Goal: Task Accomplishment & Management: Complete application form

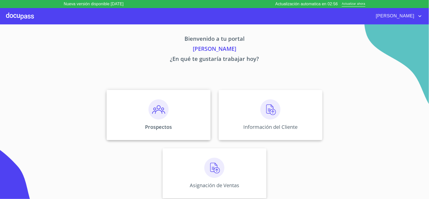
click at [155, 115] on img at bounding box center [159, 109] width 20 height 20
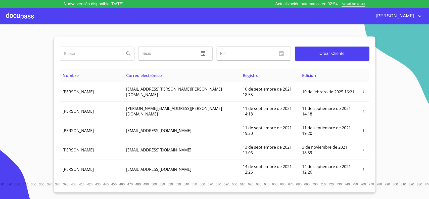
click at [331, 57] on button "Crear Cliente" at bounding box center [332, 54] width 74 height 14
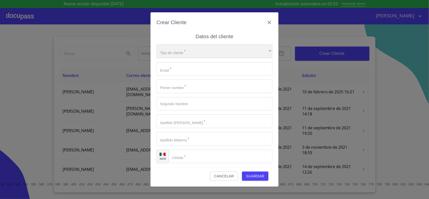
click at [169, 52] on div "​" at bounding box center [215, 52] width 116 height 14
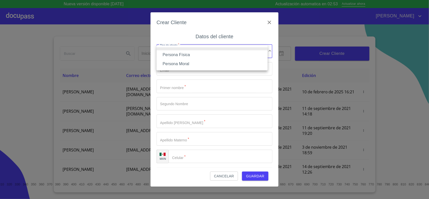
click at [187, 55] on li "Persona Física" at bounding box center [212, 54] width 111 height 9
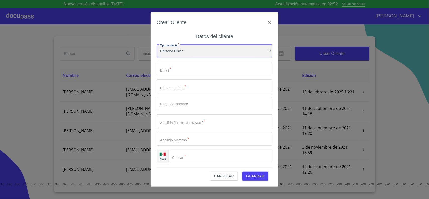
click at [187, 52] on div "Persona Física" at bounding box center [215, 52] width 116 height 14
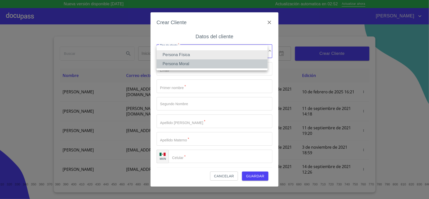
drag, startPoint x: 178, startPoint y: 63, endPoint x: 187, endPoint y: 72, distance: 12.6
click at [179, 64] on li "Persona Moral" at bounding box center [212, 63] width 111 height 9
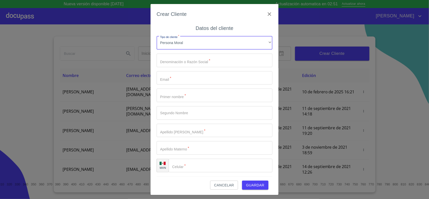
click at [165, 71] on input "Tipo de cliente   *" at bounding box center [215, 78] width 116 height 14
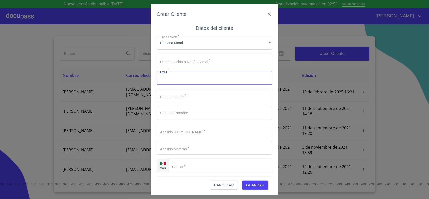
click at [169, 67] on input "Tipo de cliente   *" at bounding box center [215, 61] width 116 height 14
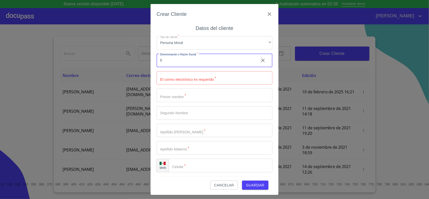
type input "f"
type input "FIRE ENGINEERS SA DE CV"
click at [170, 82] on input "Tipo de cliente   *" at bounding box center [215, 78] width 116 height 14
type input "ing.ocortes@gmail.com"
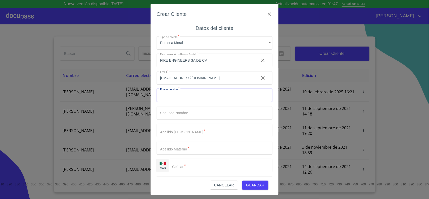
click at [178, 93] on input "Tipo de cliente   *" at bounding box center [215, 96] width 116 height 14
type input "o"
type input "OCTAVIO"
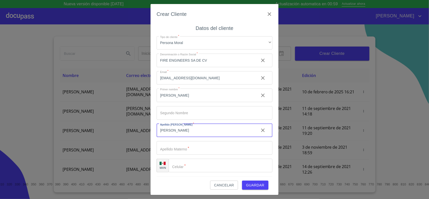
type input "CORTES"
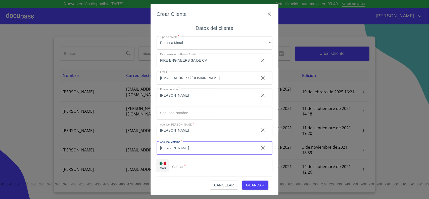
type input "BARAJAS"
click at [185, 159] on input "Tipo de cliente   *" at bounding box center [227, 166] width 91 height 14
type input "(33)18630336"
click at [172, 159] on div "Cancelar Guardar" at bounding box center [215, 183] width 116 height 14
click at [246, 159] on span "Guardar" at bounding box center [255, 185] width 18 height 6
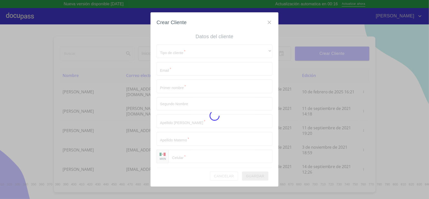
click at [269, 23] on div "Crear Cliente" at bounding box center [215, 25] width 116 height 14
click at [343, 96] on div at bounding box center [214, 115] width 429 height 183
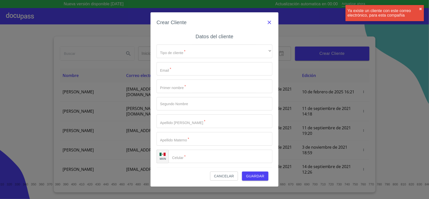
click at [269, 22] on icon "button" at bounding box center [270, 23] width 4 height 4
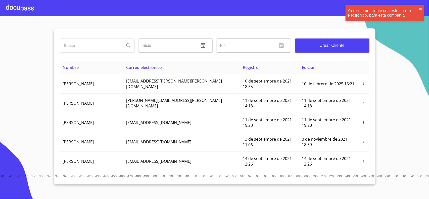
click at [21, 13] on div at bounding box center [20, 8] width 28 height 16
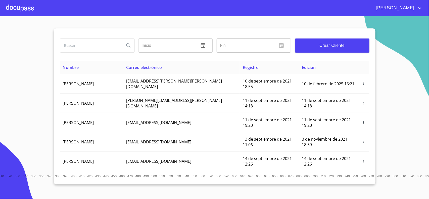
click at [13, 9] on div at bounding box center [20, 8] width 28 height 16
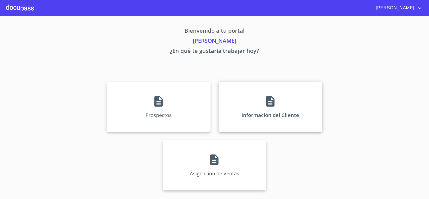
click at [251, 109] on div "Información del Cliente" at bounding box center [271, 107] width 104 height 50
